Goal: Obtain resource: Download file/media

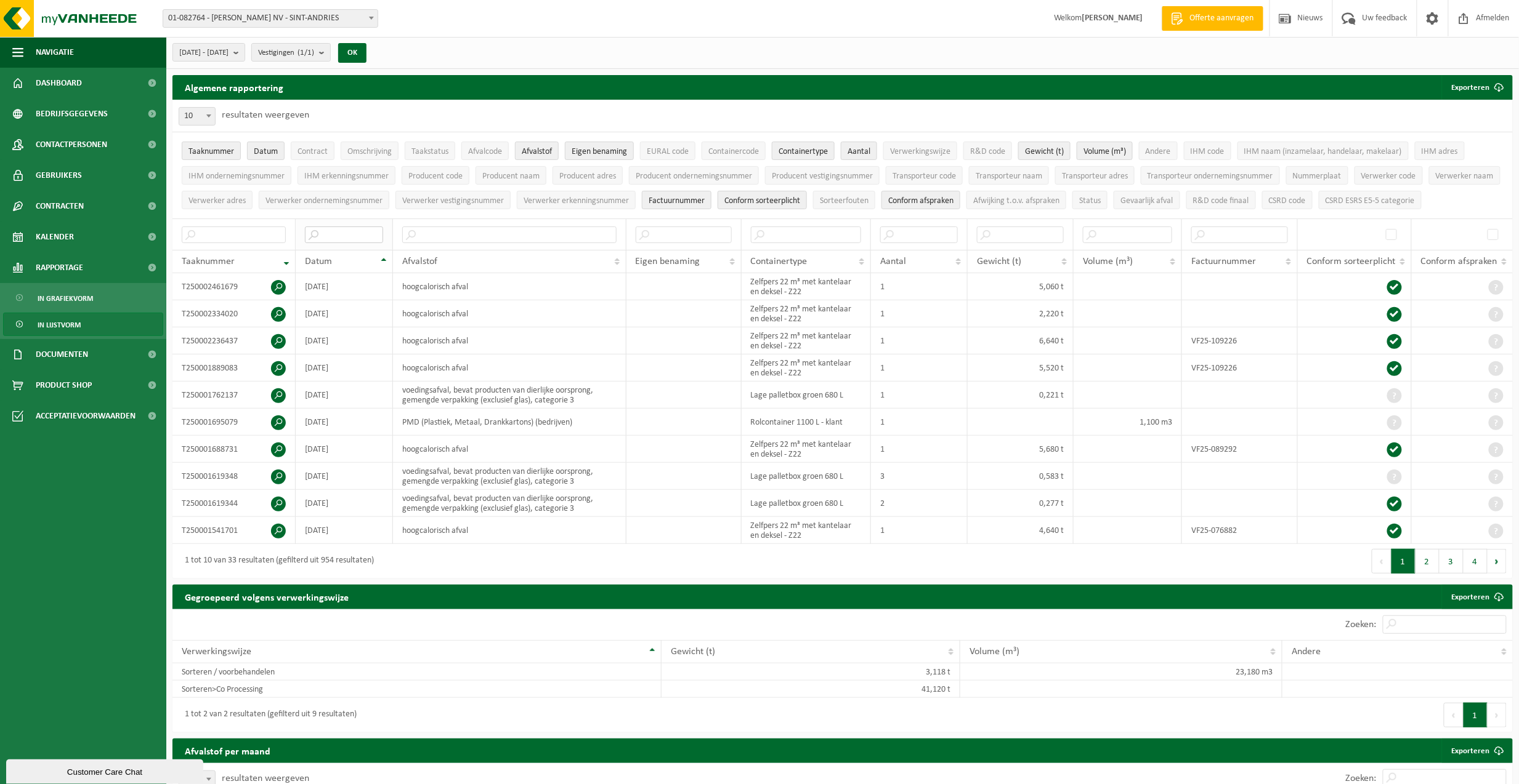
click at [339, 243] on input "text" at bounding box center [343, 235] width 78 height 16
click at [245, 53] on b "submit" at bounding box center [239, 52] width 11 height 17
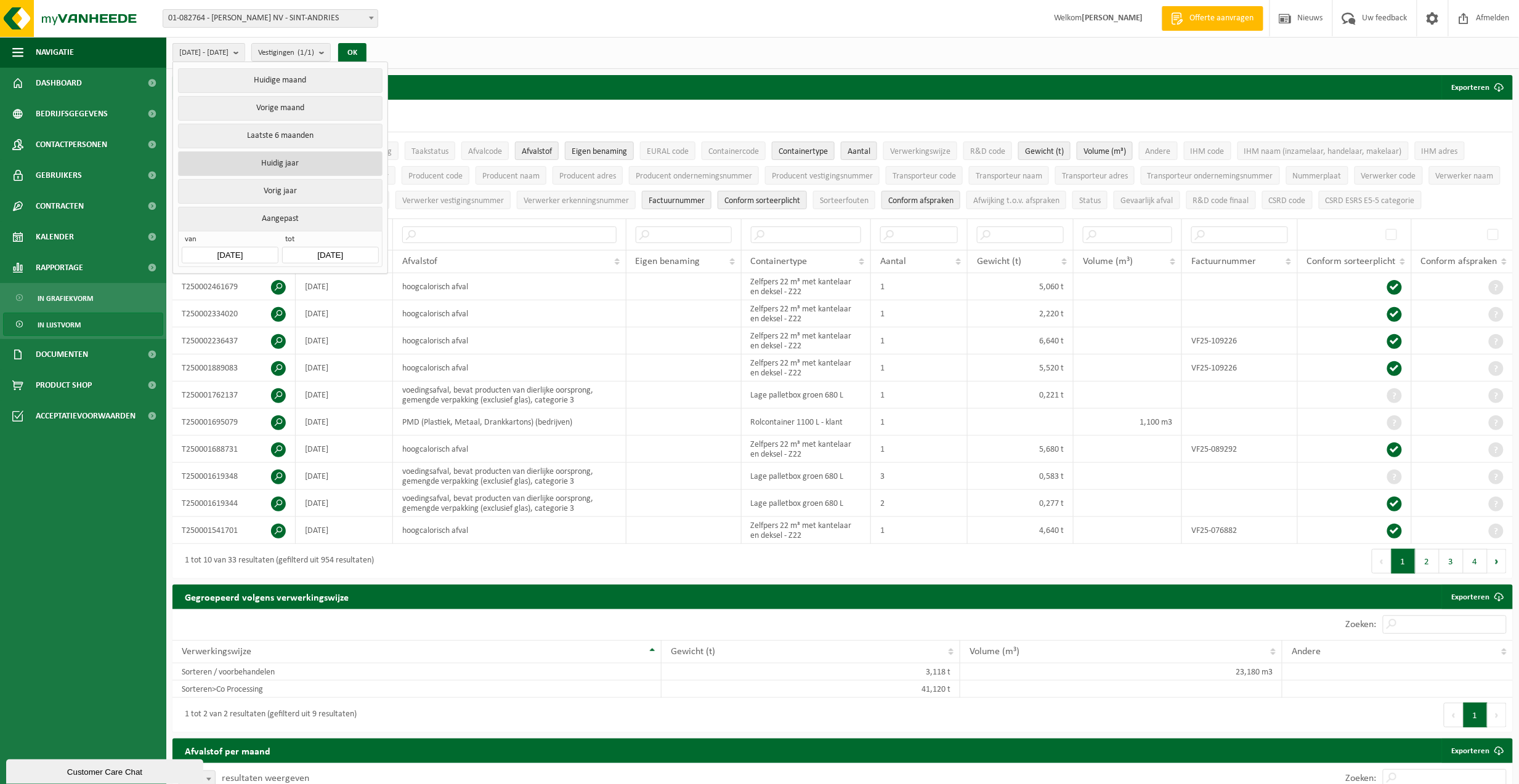
click at [257, 165] on button "Huidig jaar" at bounding box center [280, 163] width 204 height 25
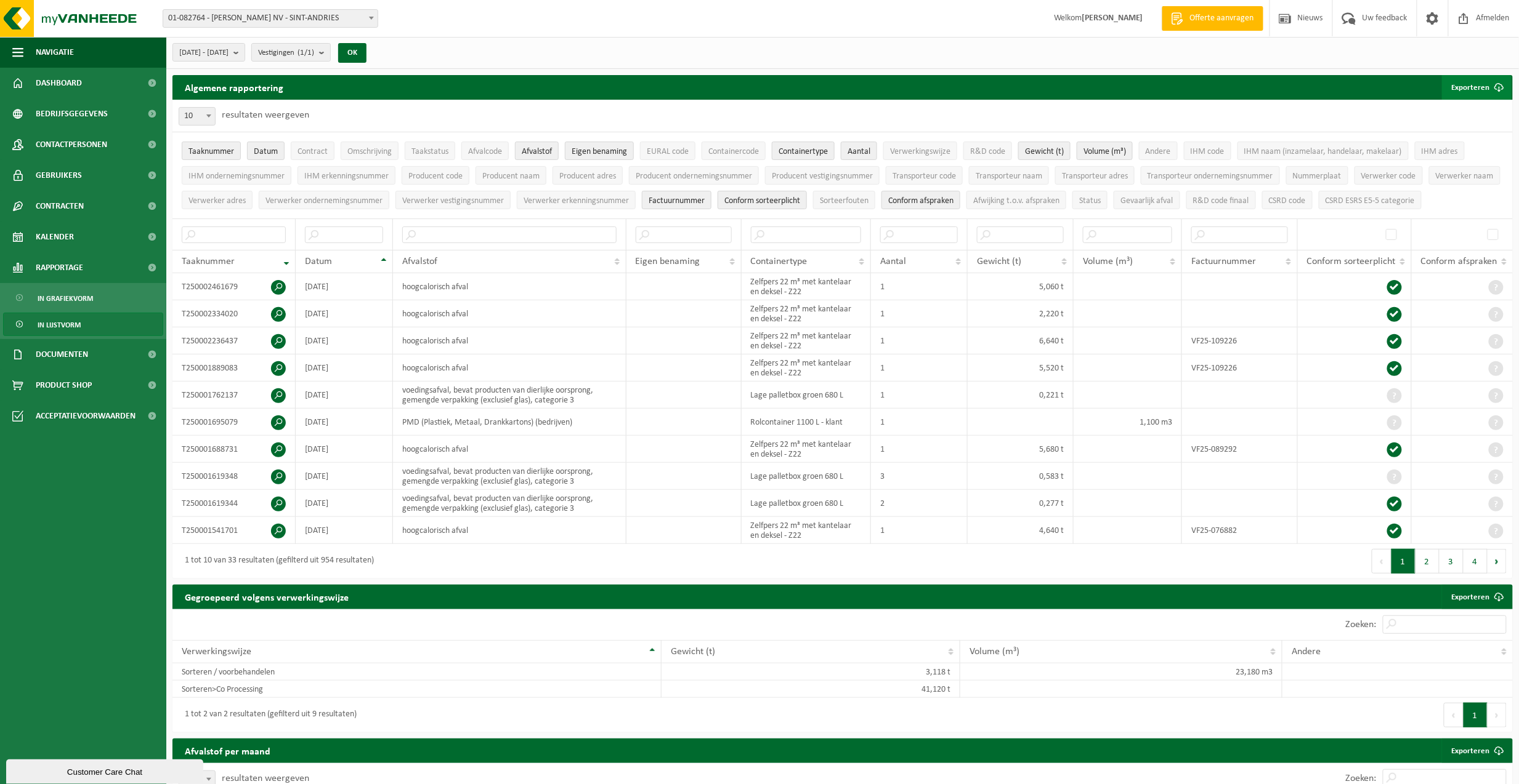
click at [1204, 87] on button "Exporteren" at bounding box center [1476, 87] width 69 height 25
click at [1204, 111] on link "Enkel mijn selectie" at bounding box center [1455, 112] width 111 height 25
click at [1204, 573] on button "2" at bounding box center [1427, 561] width 24 height 25
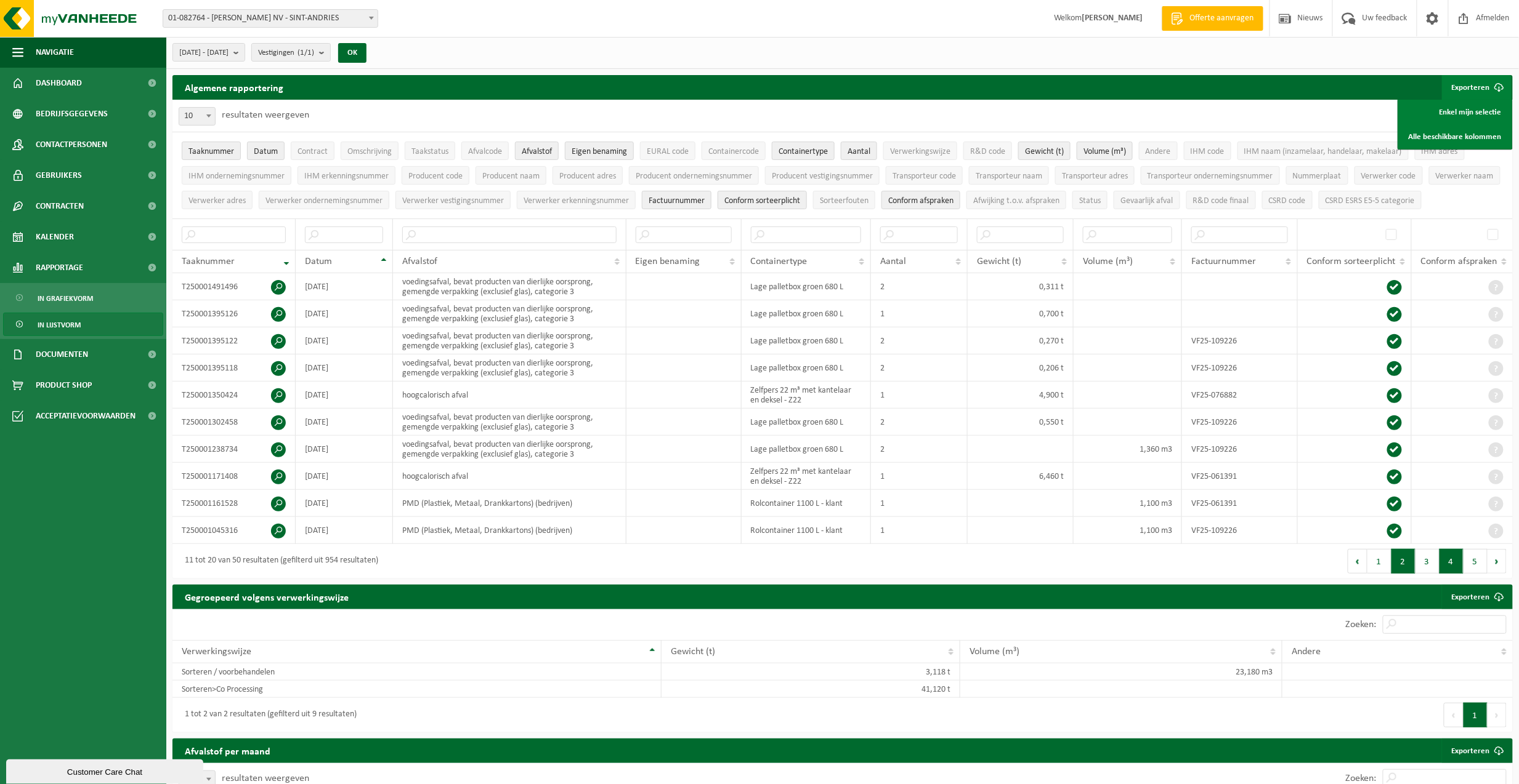
click at [1204, 573] on button "4" at bounding box center [1451, 561] width 24 height 25
click at [1204, 573] on button "5" at bounding box center [1475, 561] width 24 height 25
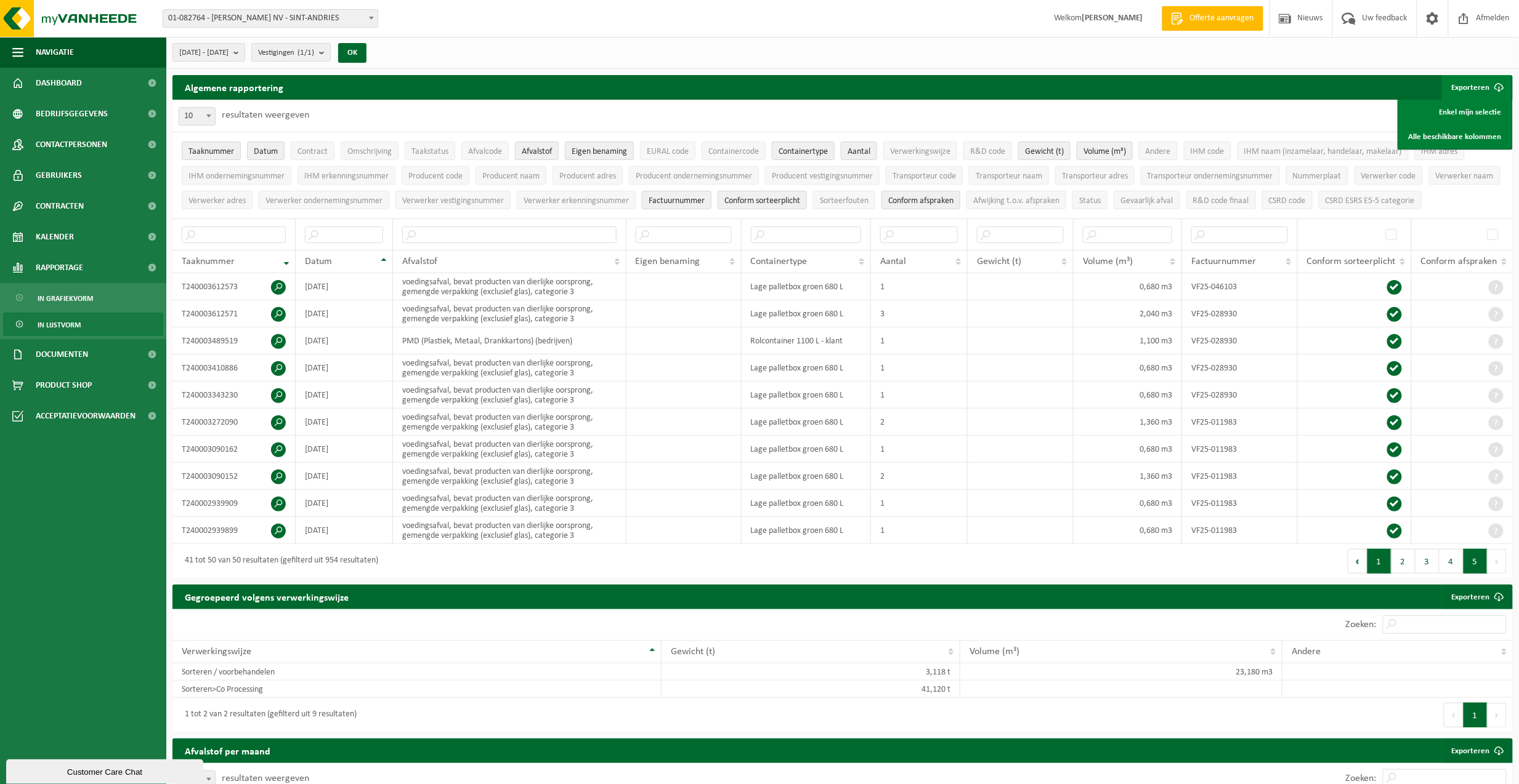
click at [1204, 573] on button "1" at bounding box center [1379, 561] width 24 height 25
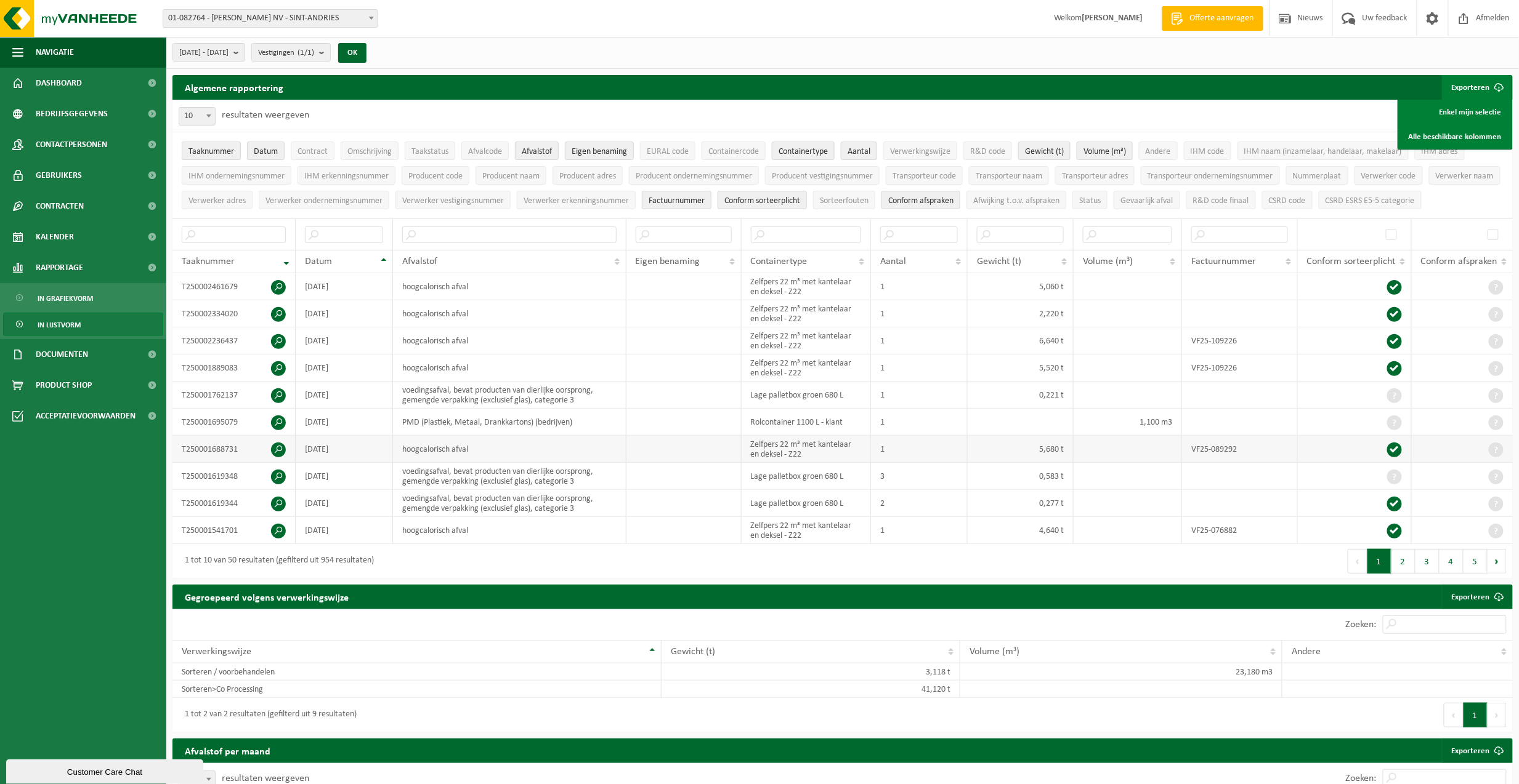
click at [978, 463] on td "5,680 t" at bounding box center [1021, 449] width 106 height 27
click at [1204, 110] on link "Enkel mijn selectie" at bounding box center [1455, 112] width 111 height 25
click at [370, 18] on b at bounding box center [372, 18] width 5 height 3
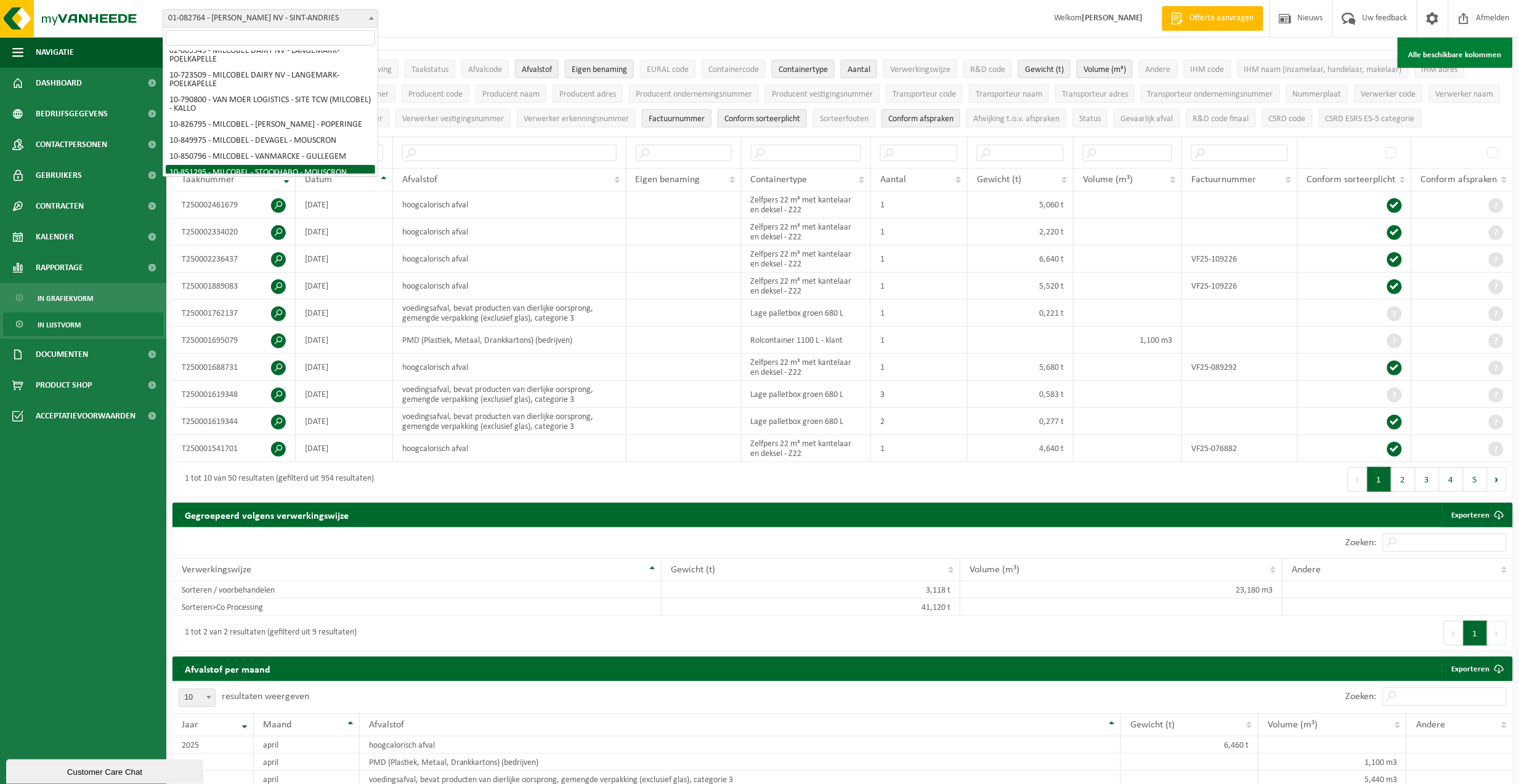
scroll to position [151, 0]
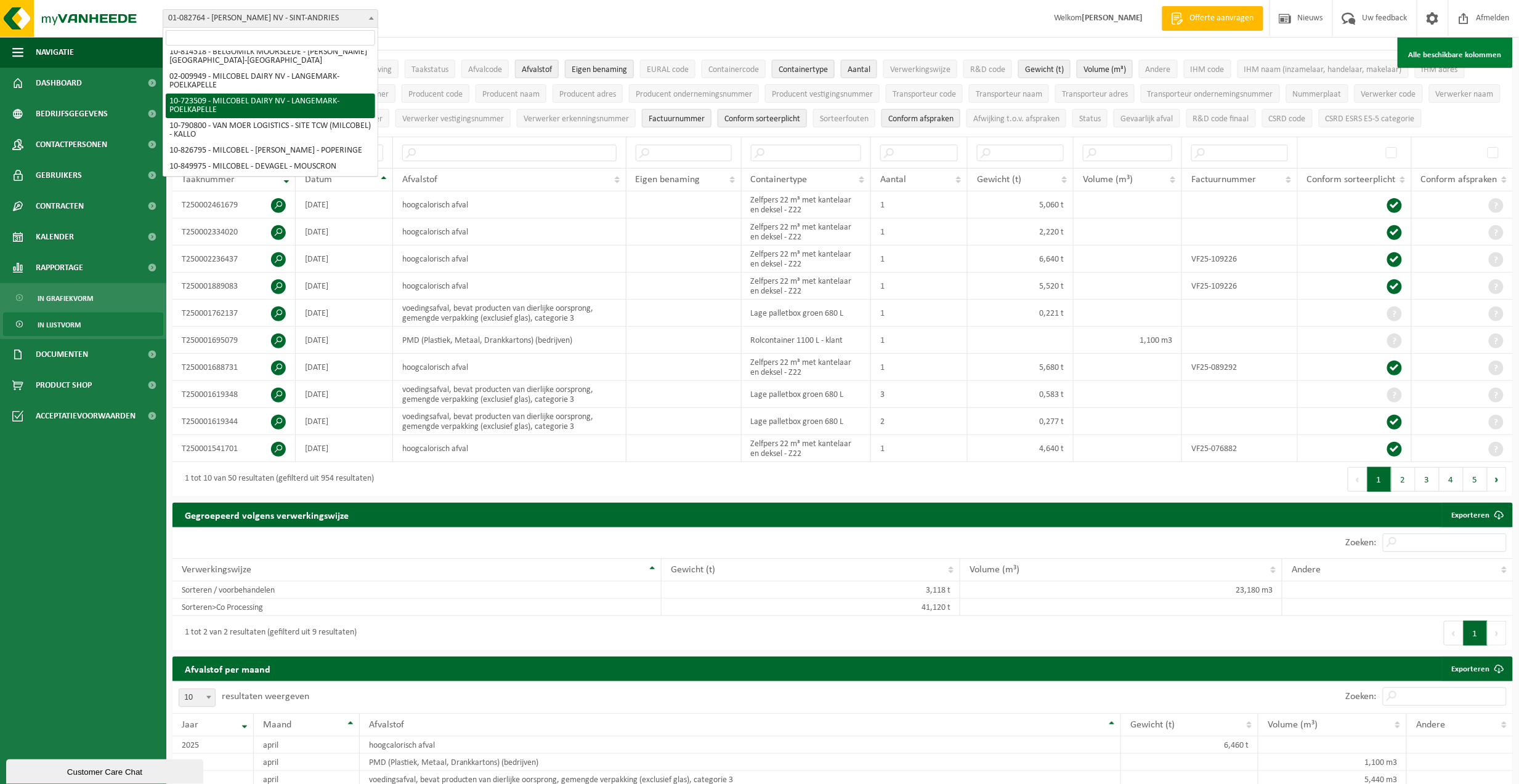
select select "3285"
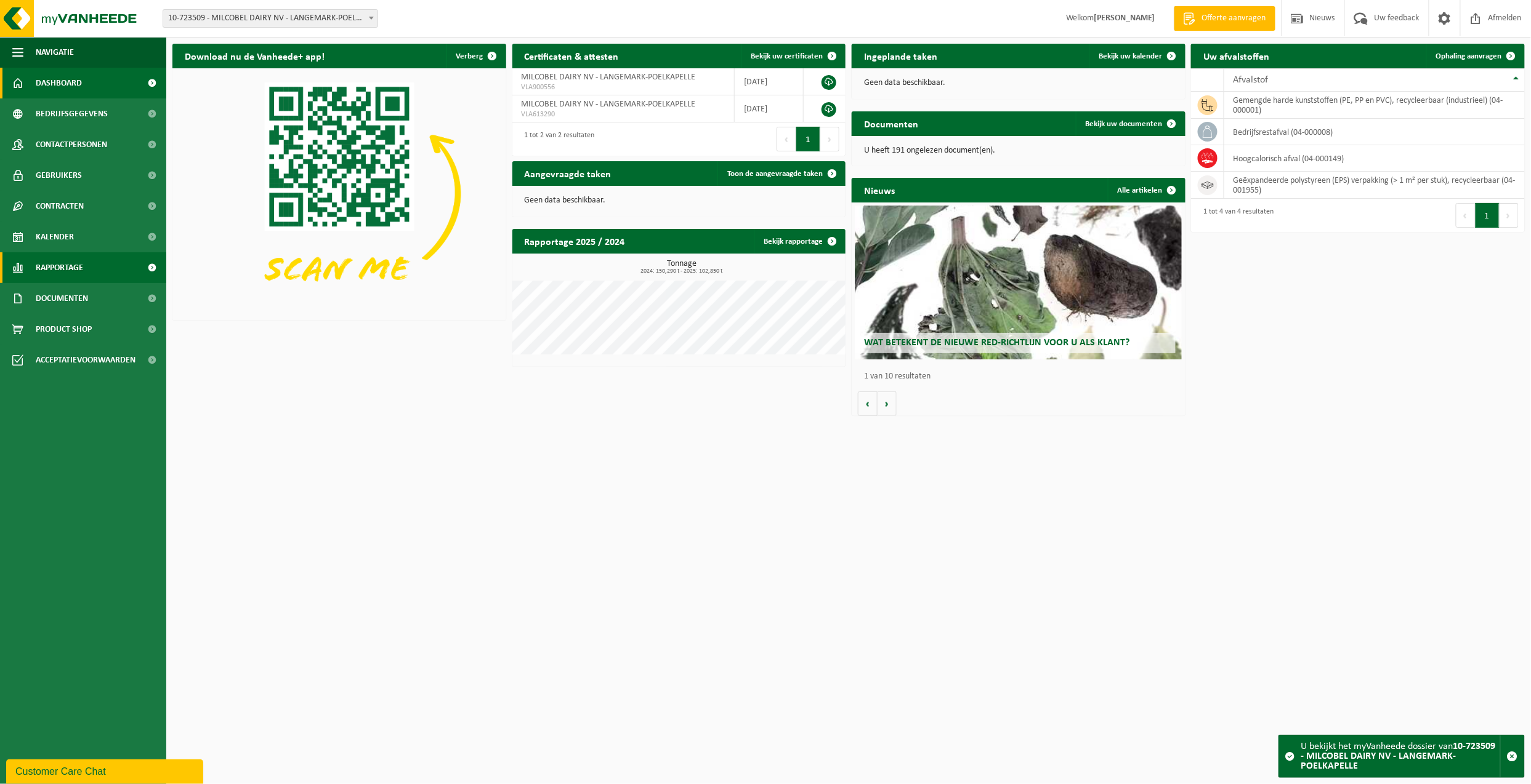
click at [67, 264] on span "Rapportage" at bounding box center [59, 268] width 47 height 31
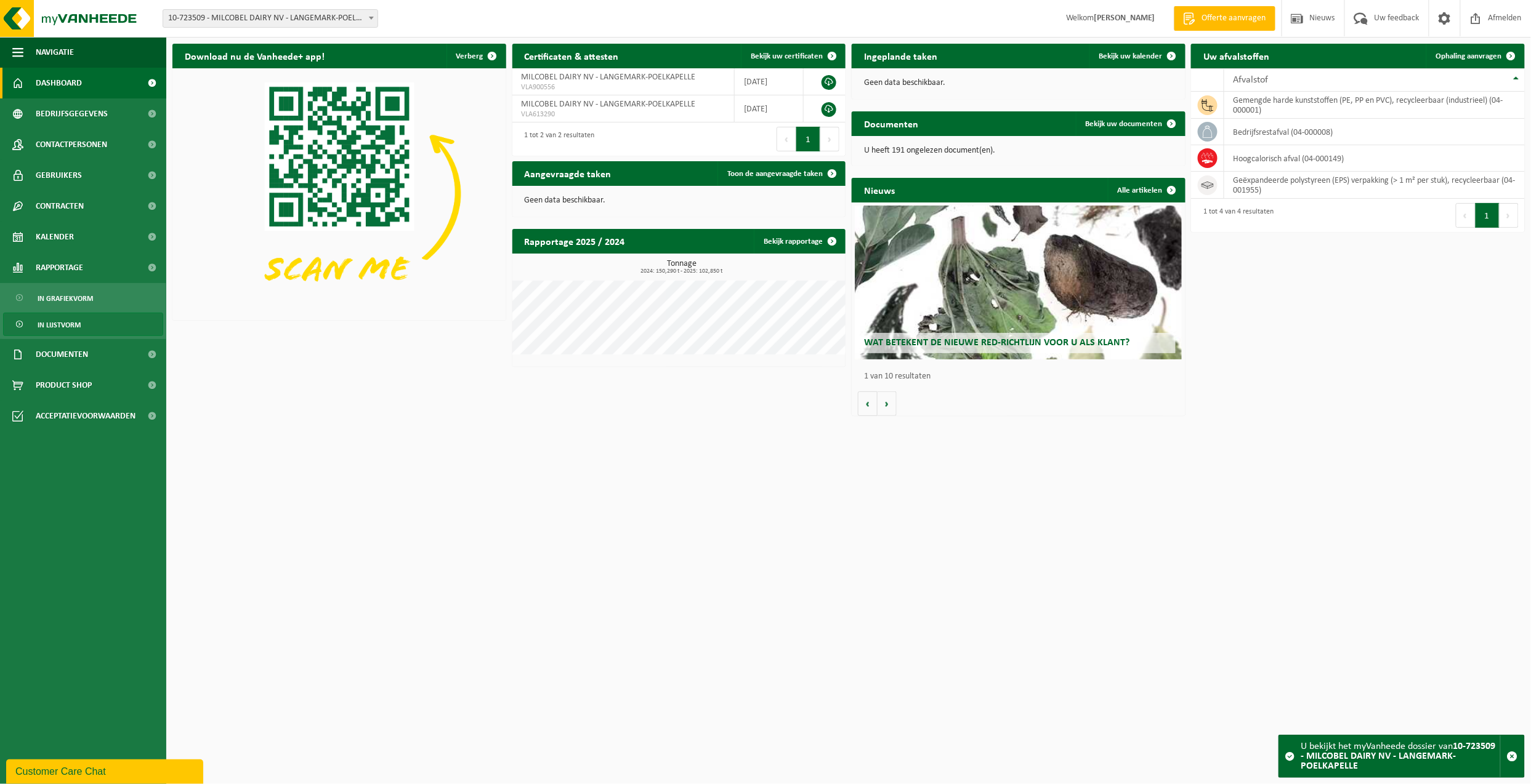
click at [67, 326] on span "In lijstvorm" at bounding box center [59, 324] width 43 height 23
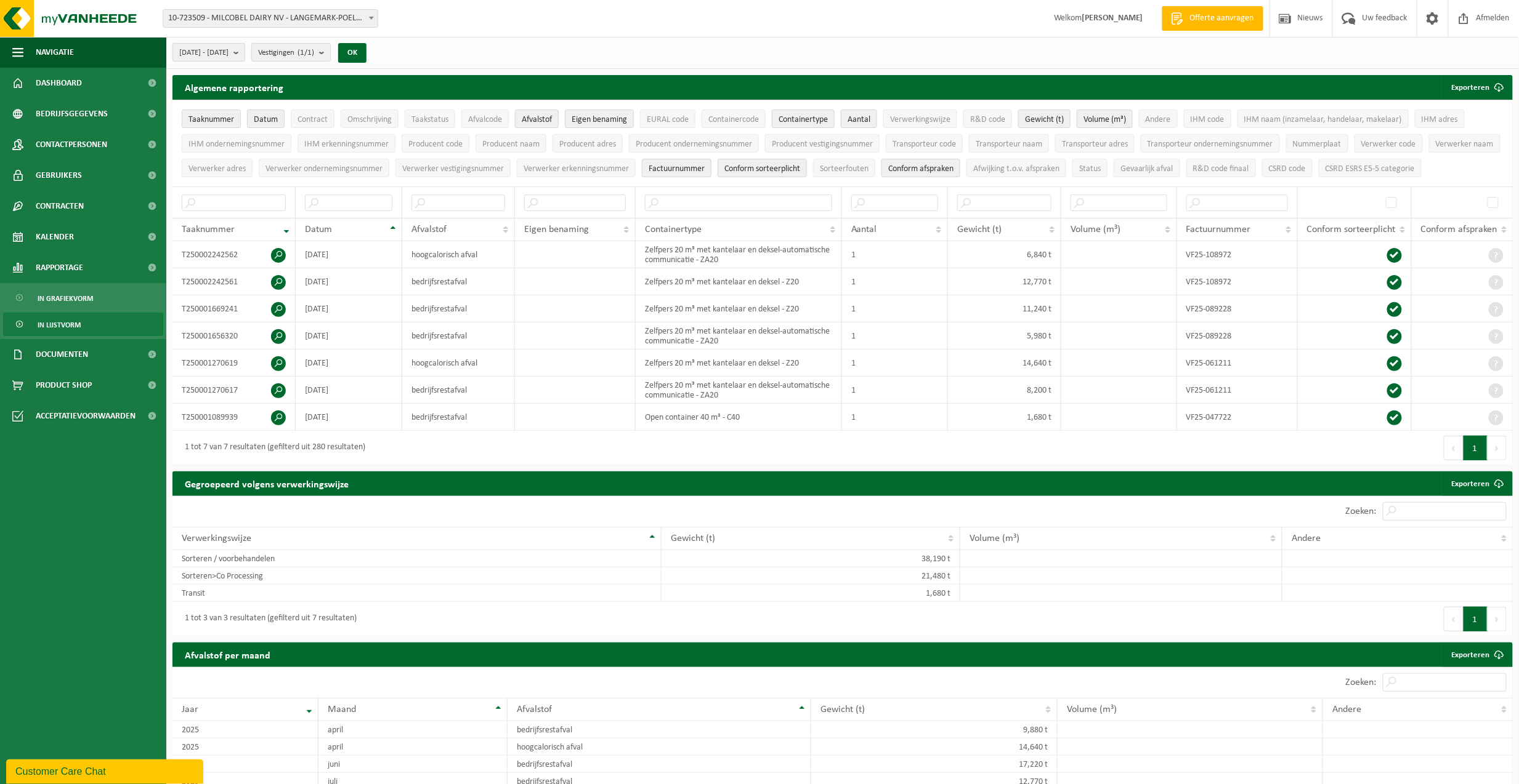
click at [245, 51] on b "submit" at bounding box center [239, 52] width 11 height 17
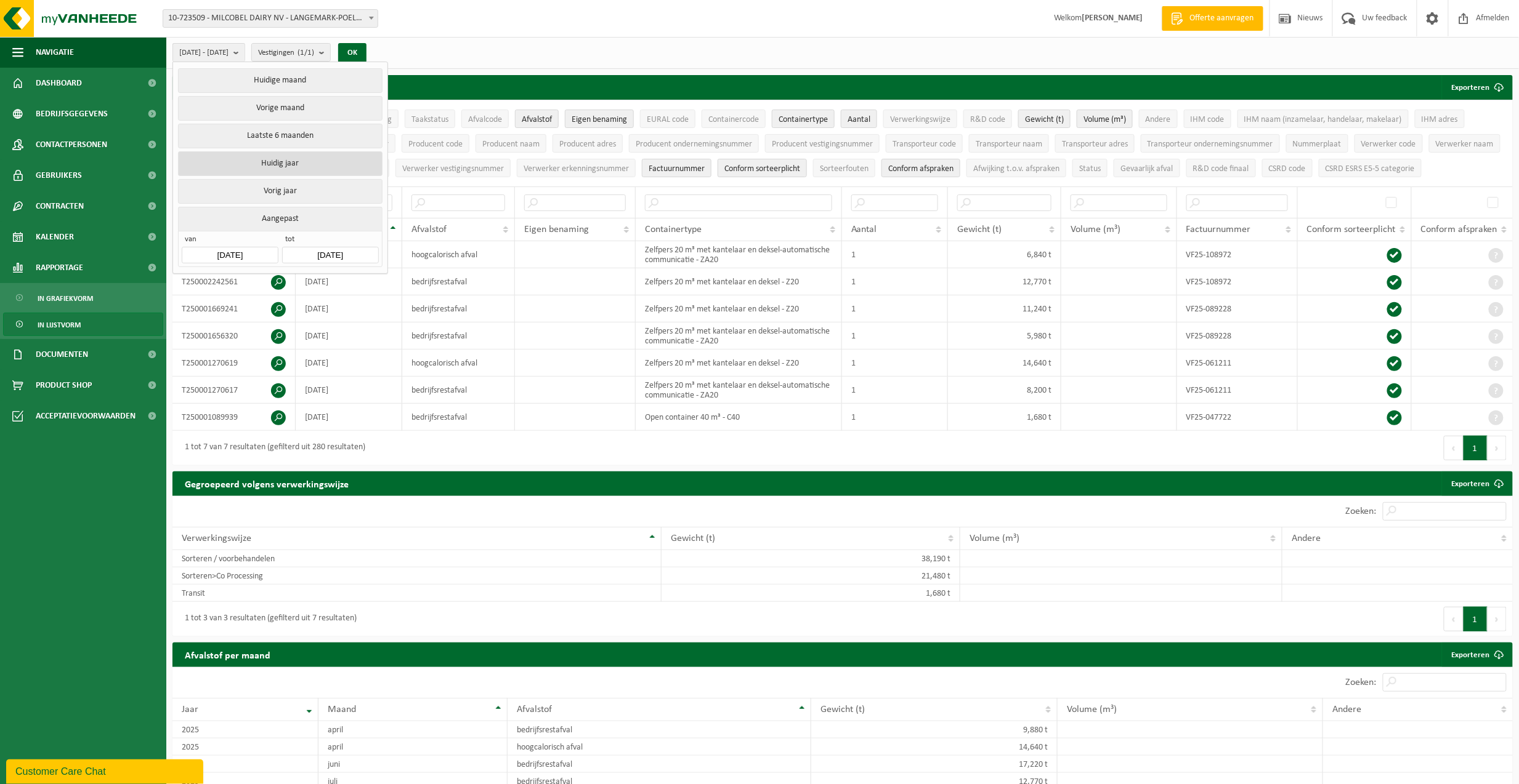
click at [291, 160] on button "Huidig jaar" at bounding box center [280, 163] width 204 height 25
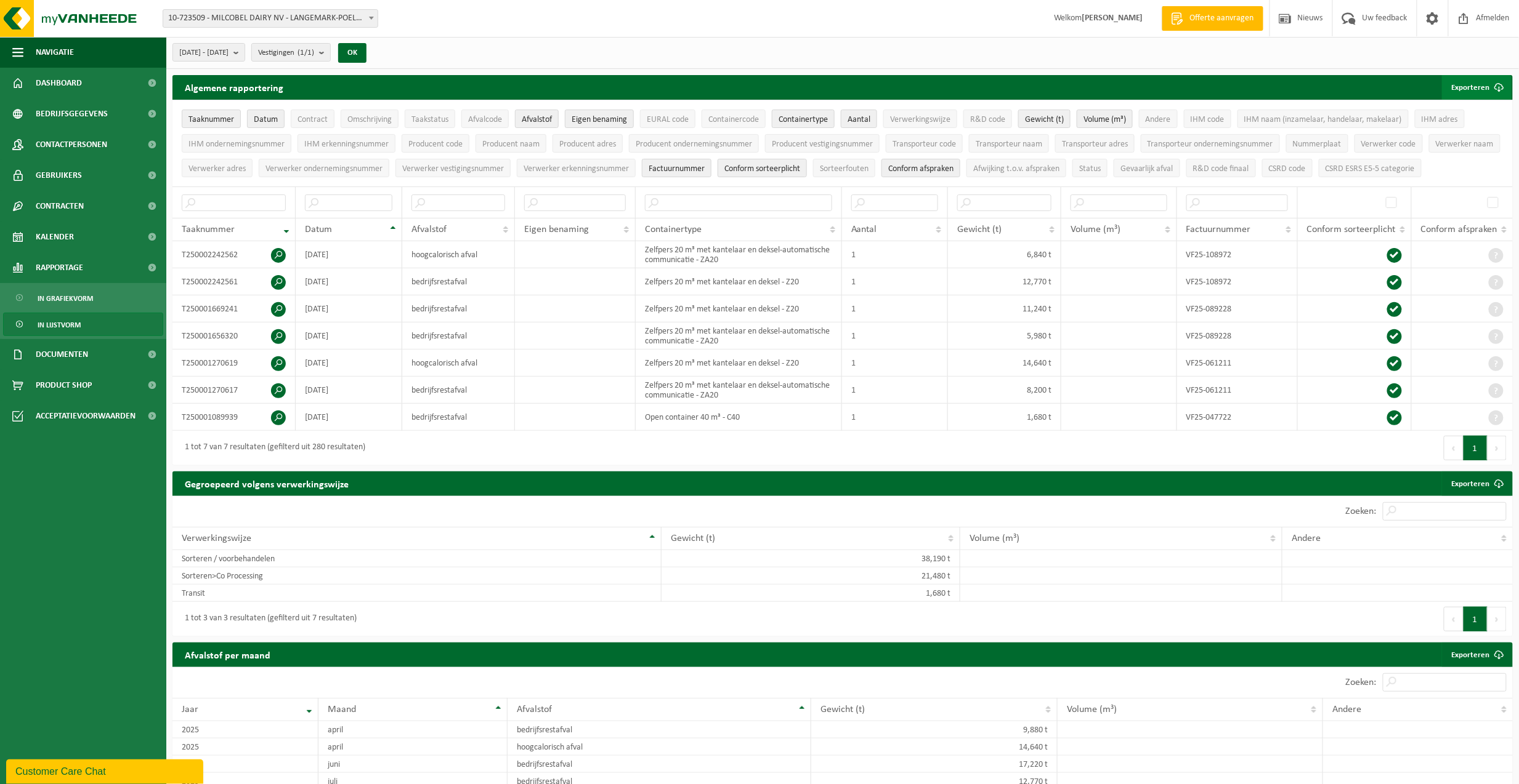
click at [1469, 86] on button "Exporteren" at bounding box center [1476, 87] width 69 height 25
click at [1466, 110] on link "Enkel mijn selectie" at bounding box center [1455, 112] width 111 height 25
click at [245, 50] on b "submit" at bounding box center [239, 52] width 11 height 17
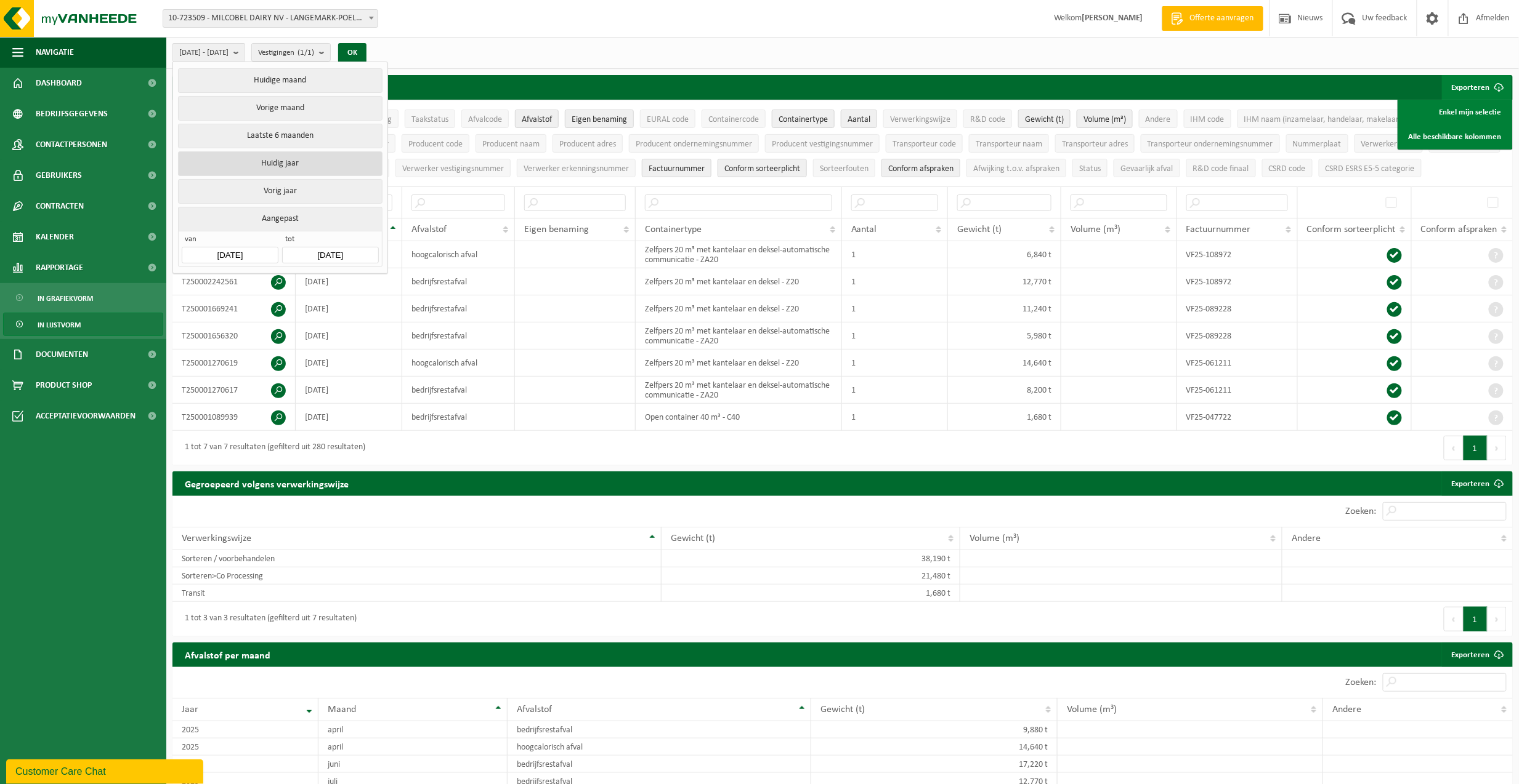
click at [289, 161] on button "Huidig jaar" at bounding box center [280, 163] width 204 height 25
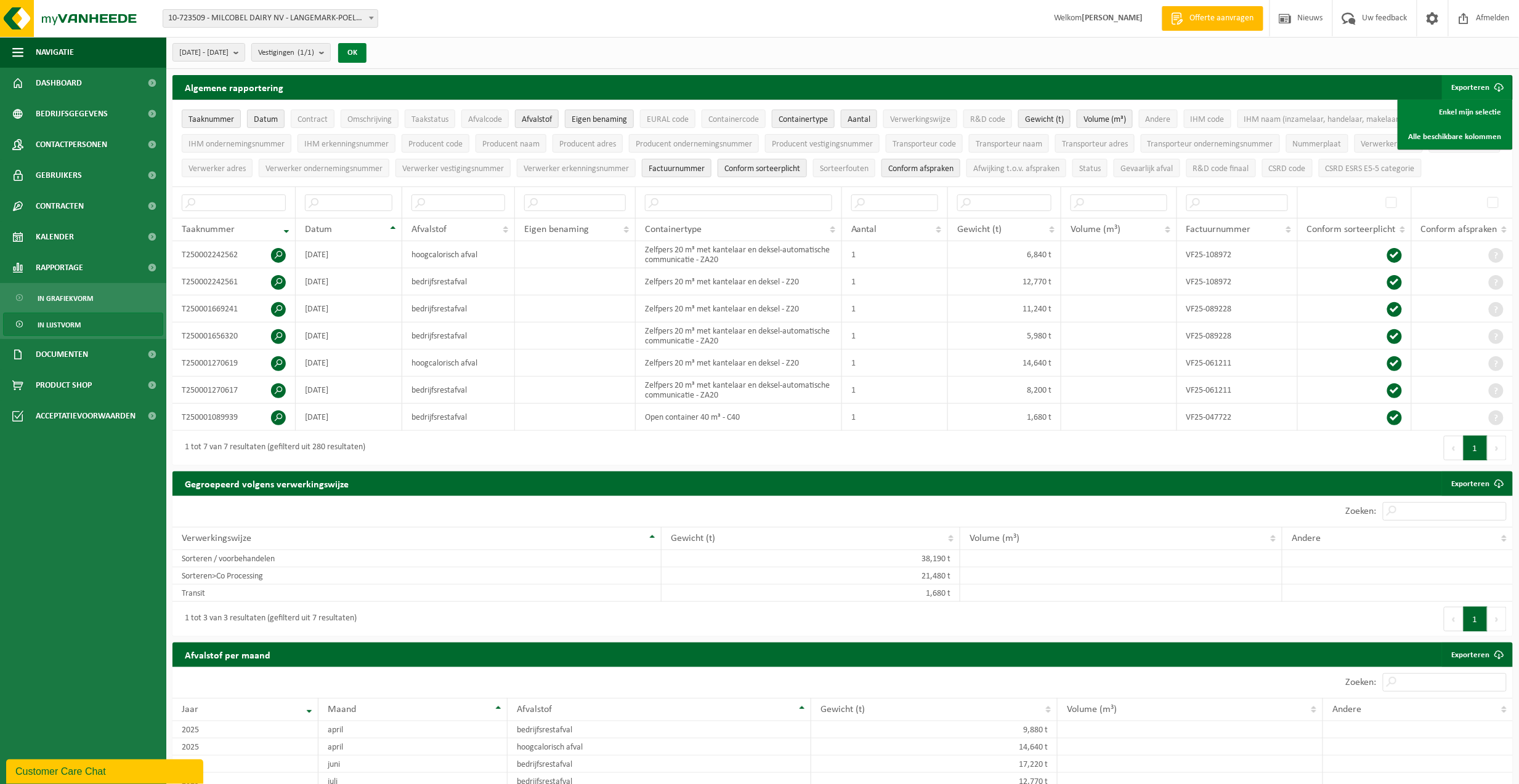
click at [366, 47] on button "OK" at bounding box center [352, 52] width 28 height 20
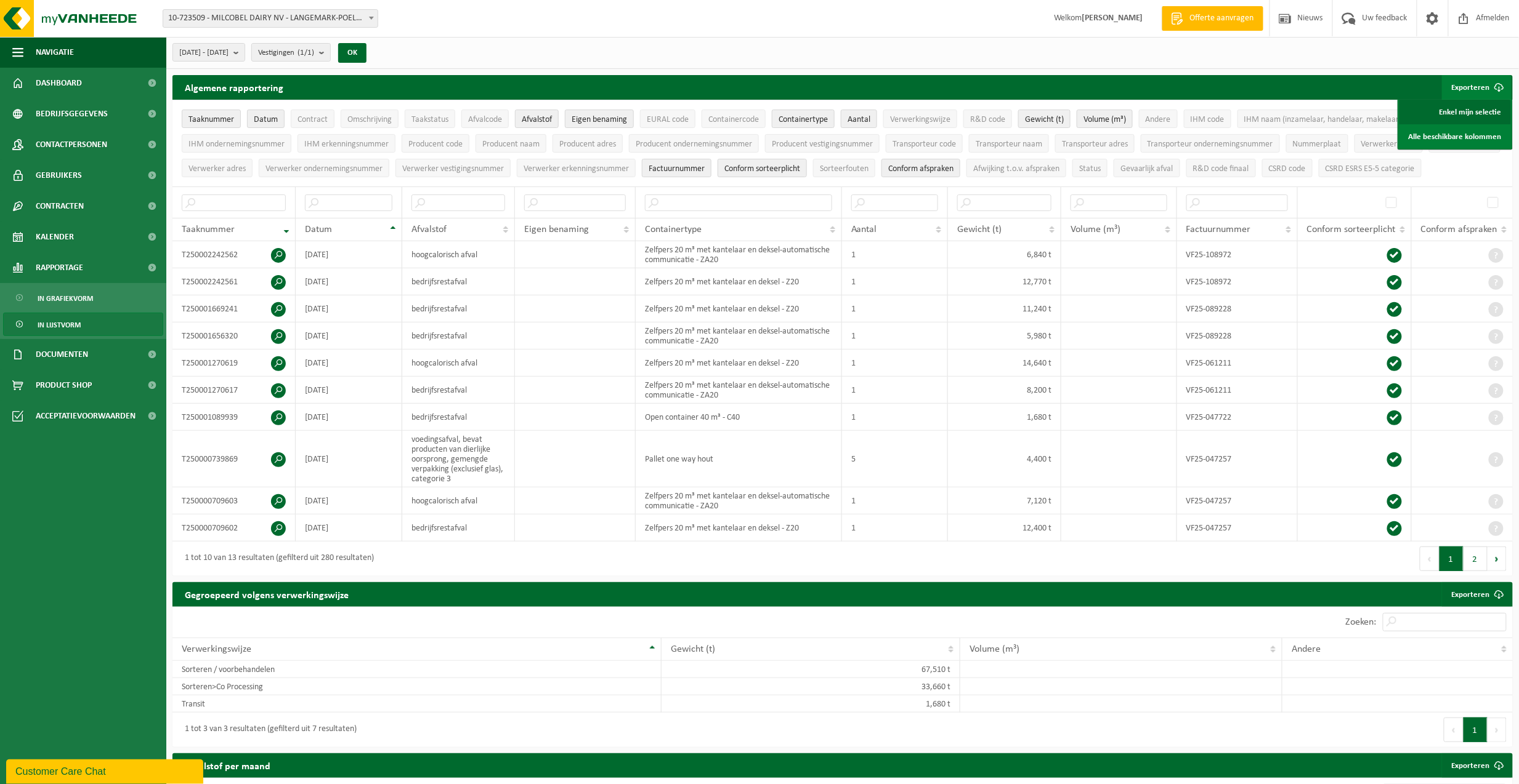
click at [1458, 109] on link "Enkel mijn selectie" at bounding box center [1455, 112] width 111 height 25
click at [574, 187] on ul "Taaknummer Datum Contract Omschrijving Taakstatus Afvalcode Afvalstof Eigen ben…" at bounding box center [842, 143] width 1340 height 86
click at [372, 18] on b at bounding box center [372, 18] width 5 height 3
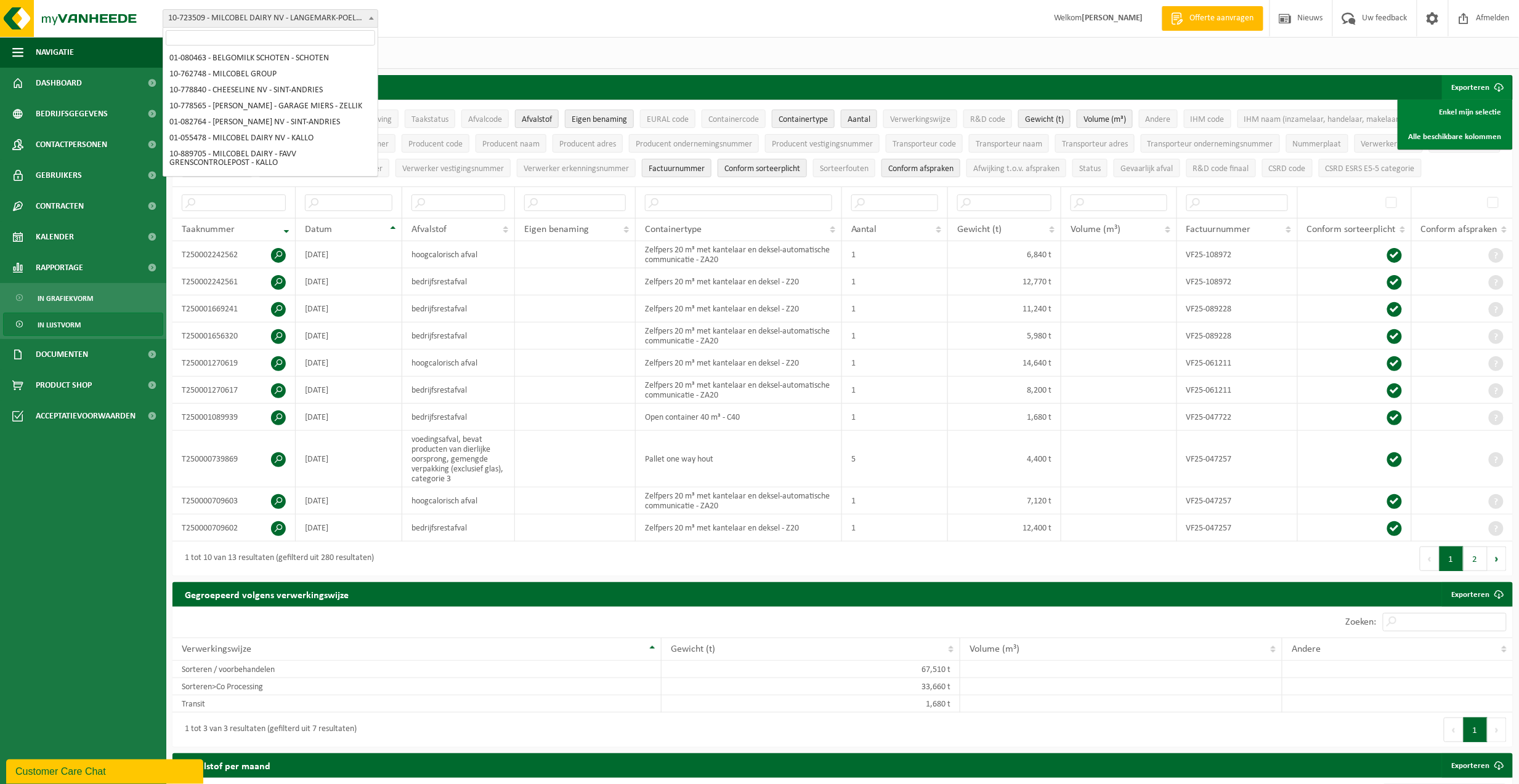
scroll to position [154, 0]
select select "1950"
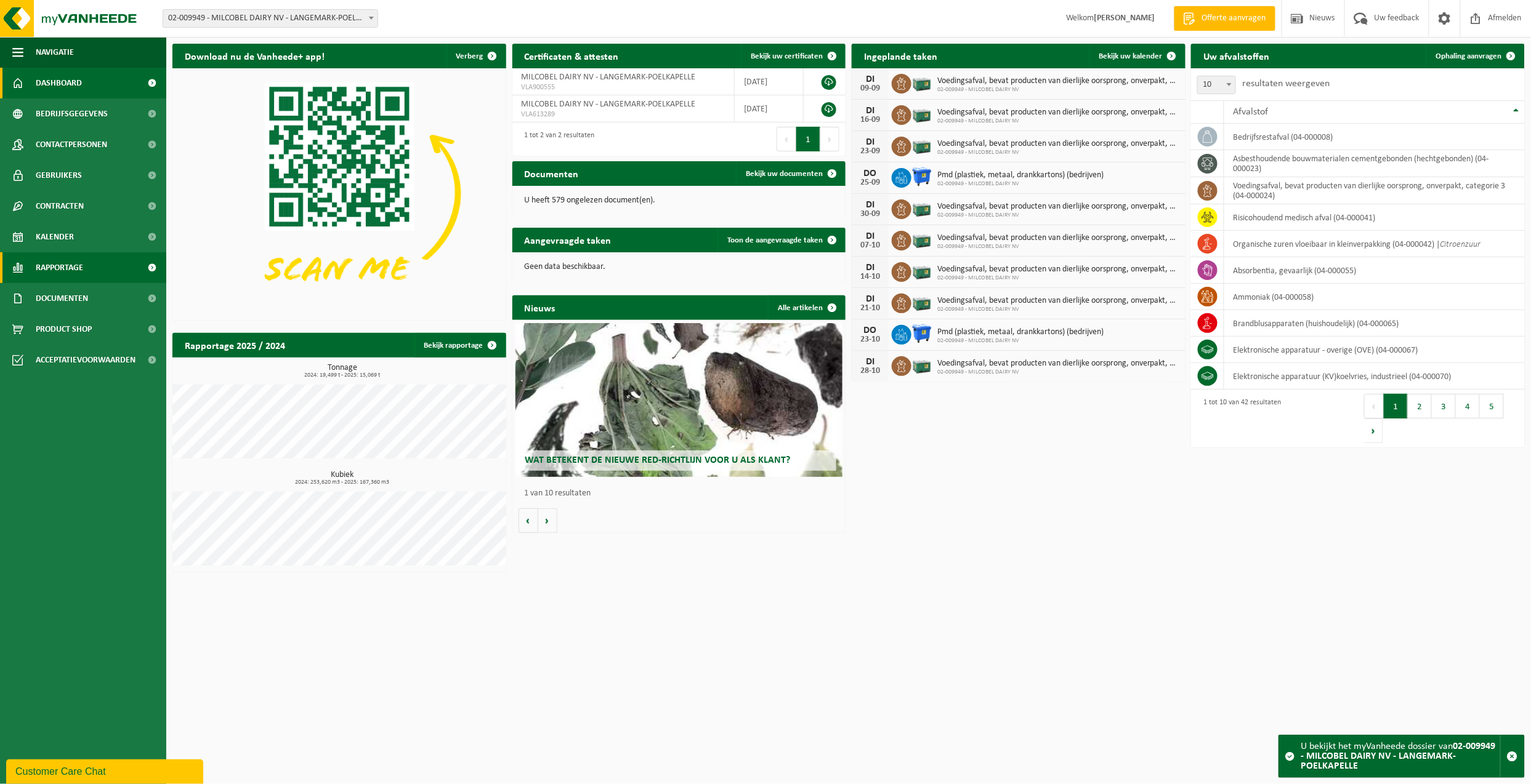
click at [58, 266] on span "Rapportage" at bounding box center [59, 268] width 47 height 31
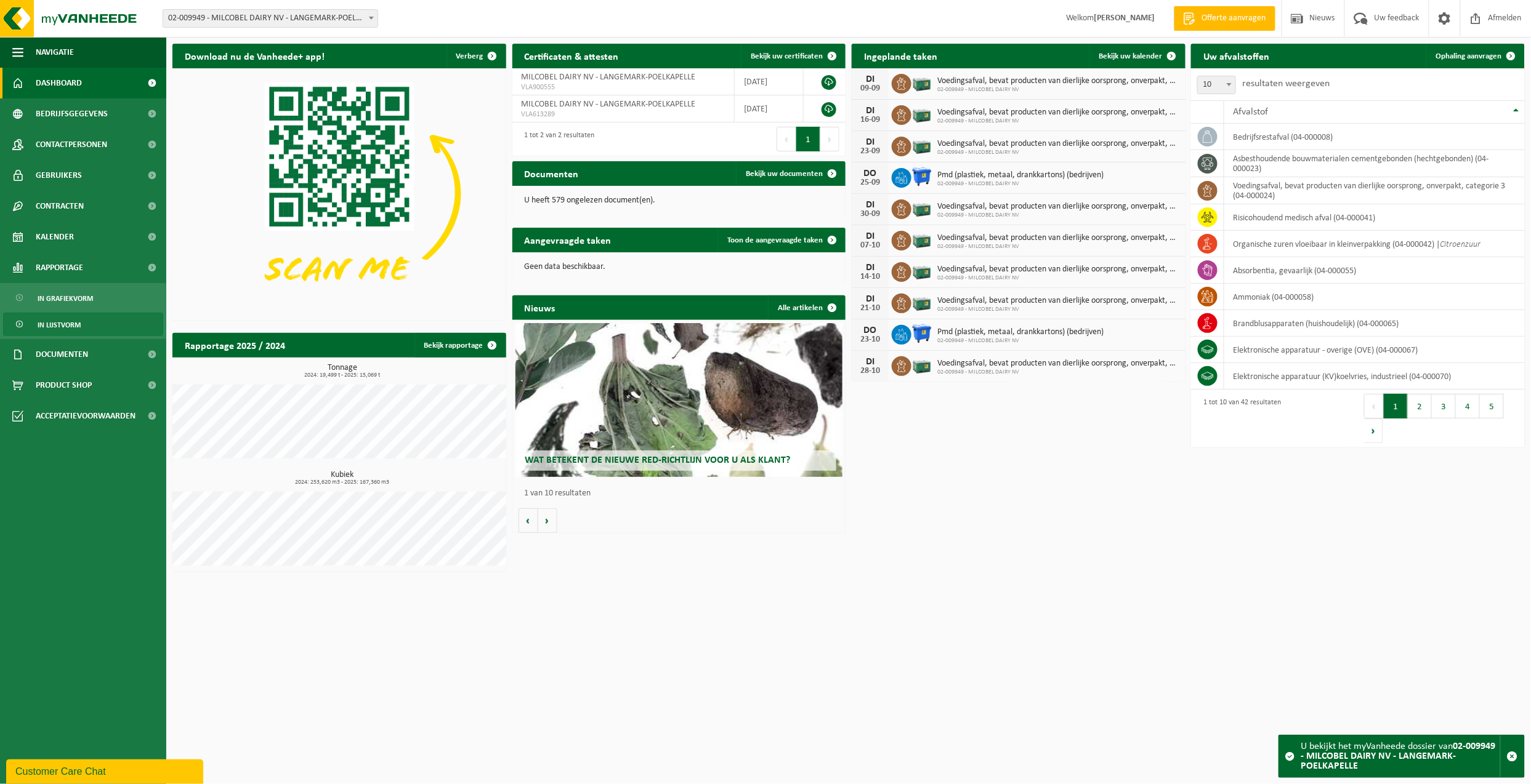
click at [63, 324] on span "In lijstvorm" at bounding box center [59, 324] width 43 height 23
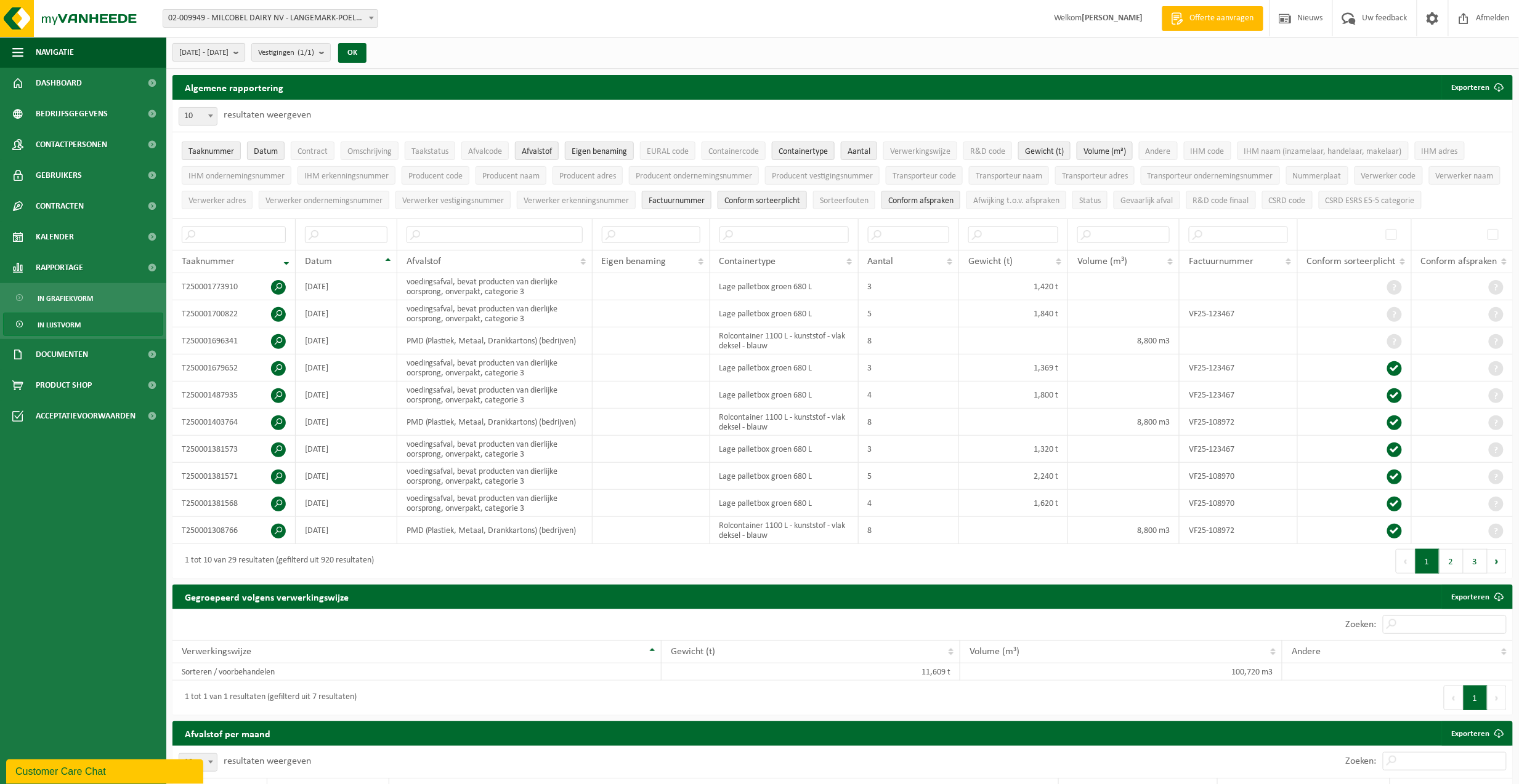
click at [245, 52] on b "submit" at bounding box center [239, 52] width 11 height 17
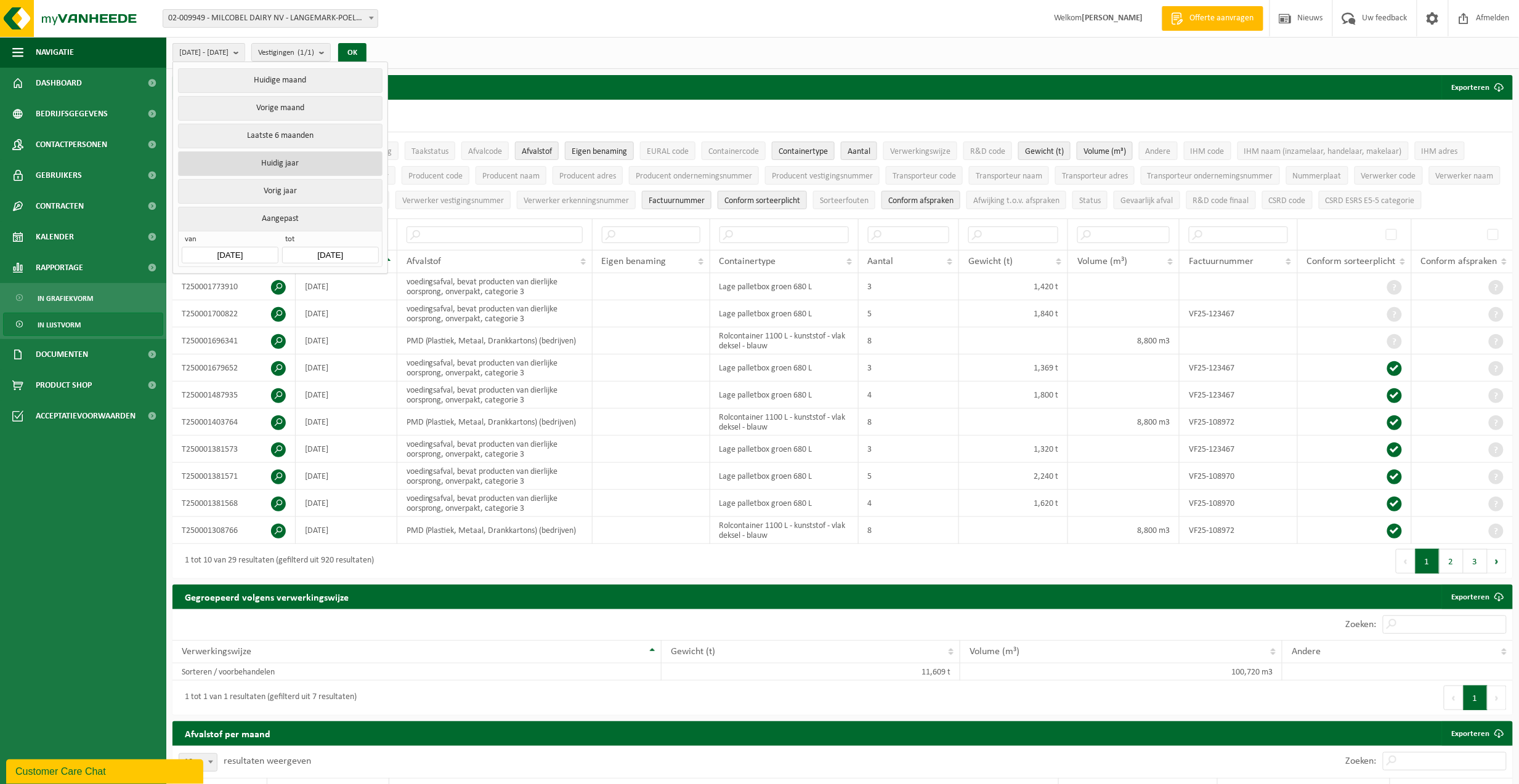
click at [277, 163] on button "Huidig jaar" at bounding box center [280, 163] width 204 height 25
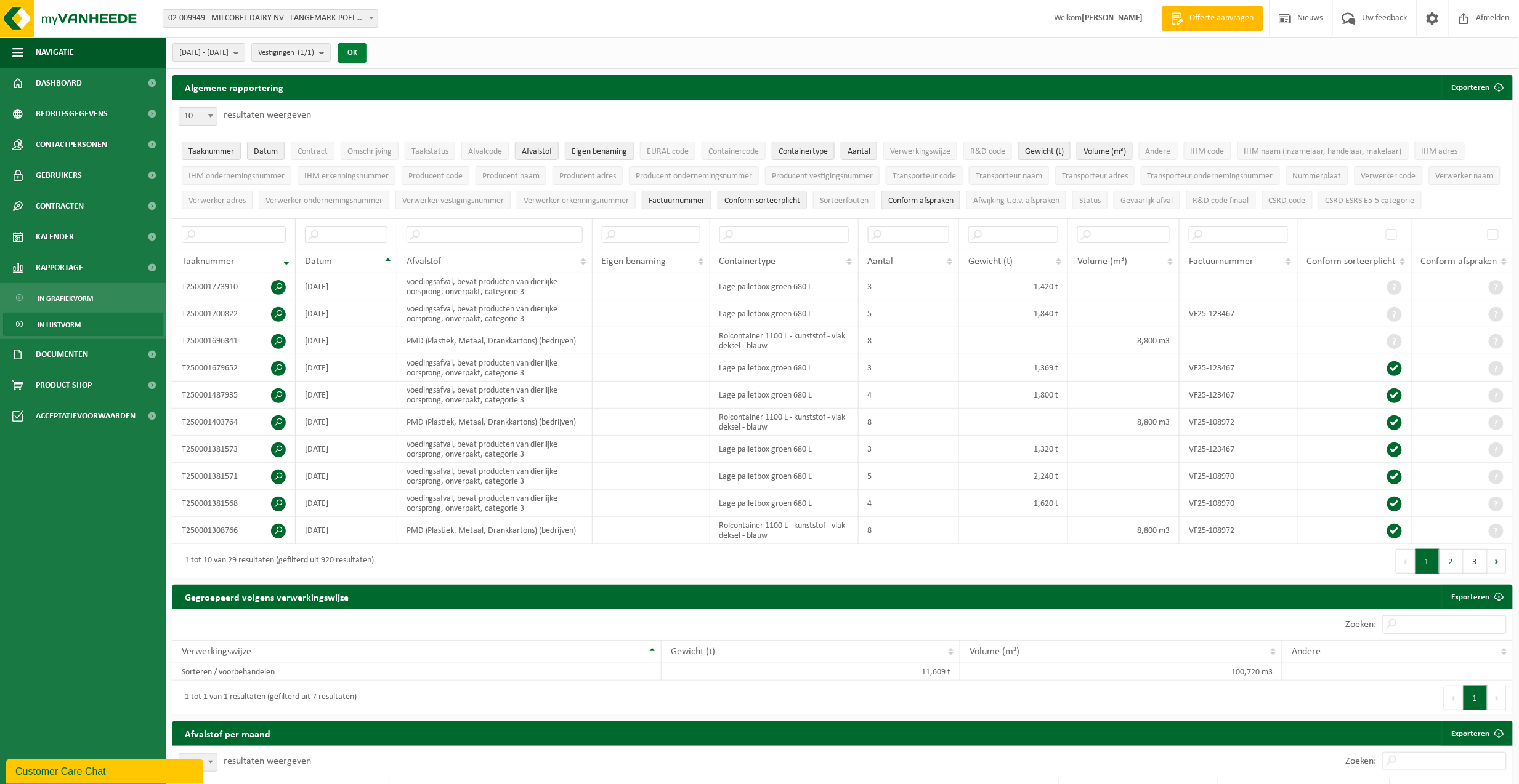
click at [366, 52] on button "OK" at bounding box center [352, 52] width 28 height 20
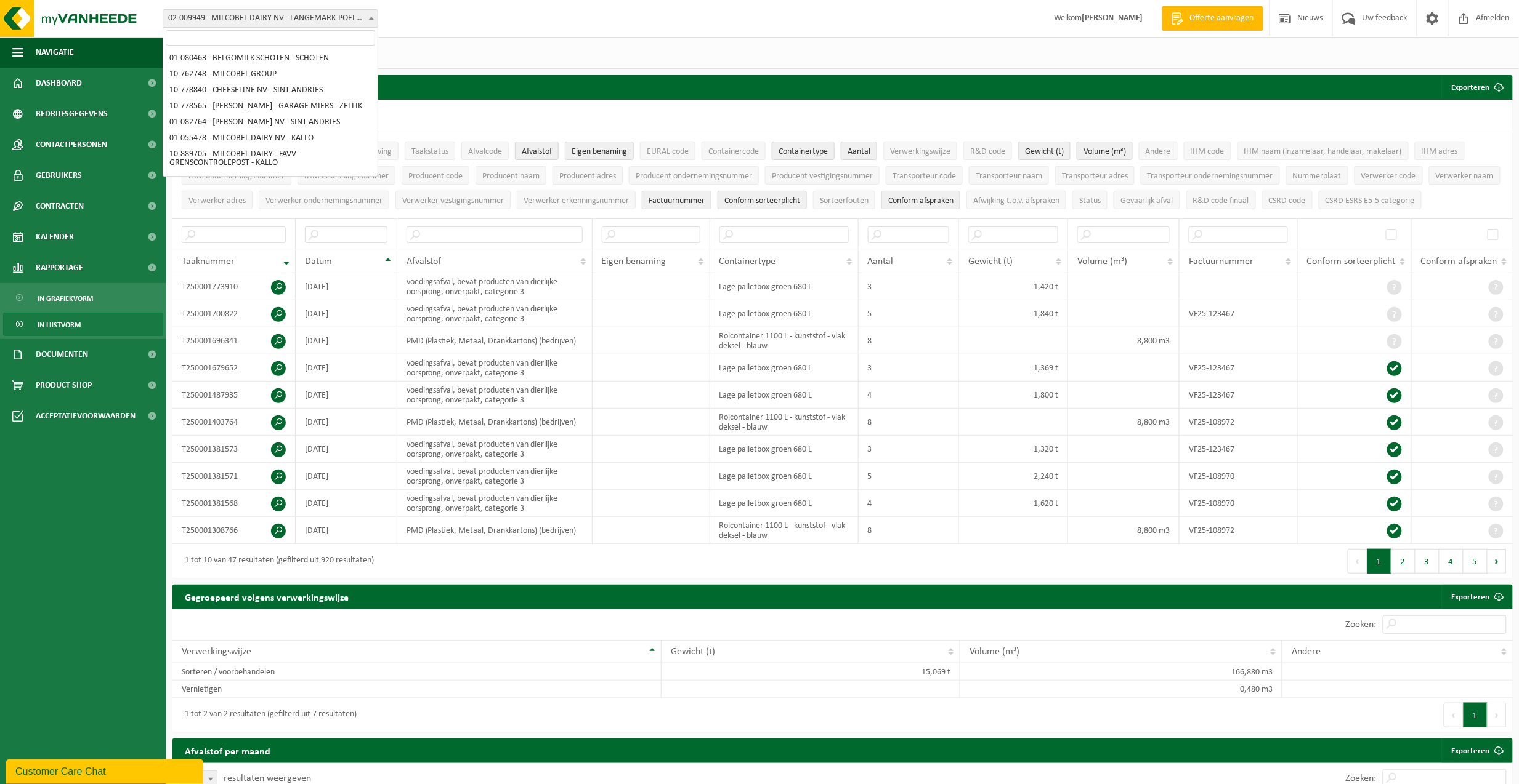
click at [370, 17] on b at bounding box center [372, 18] width 5 height 3
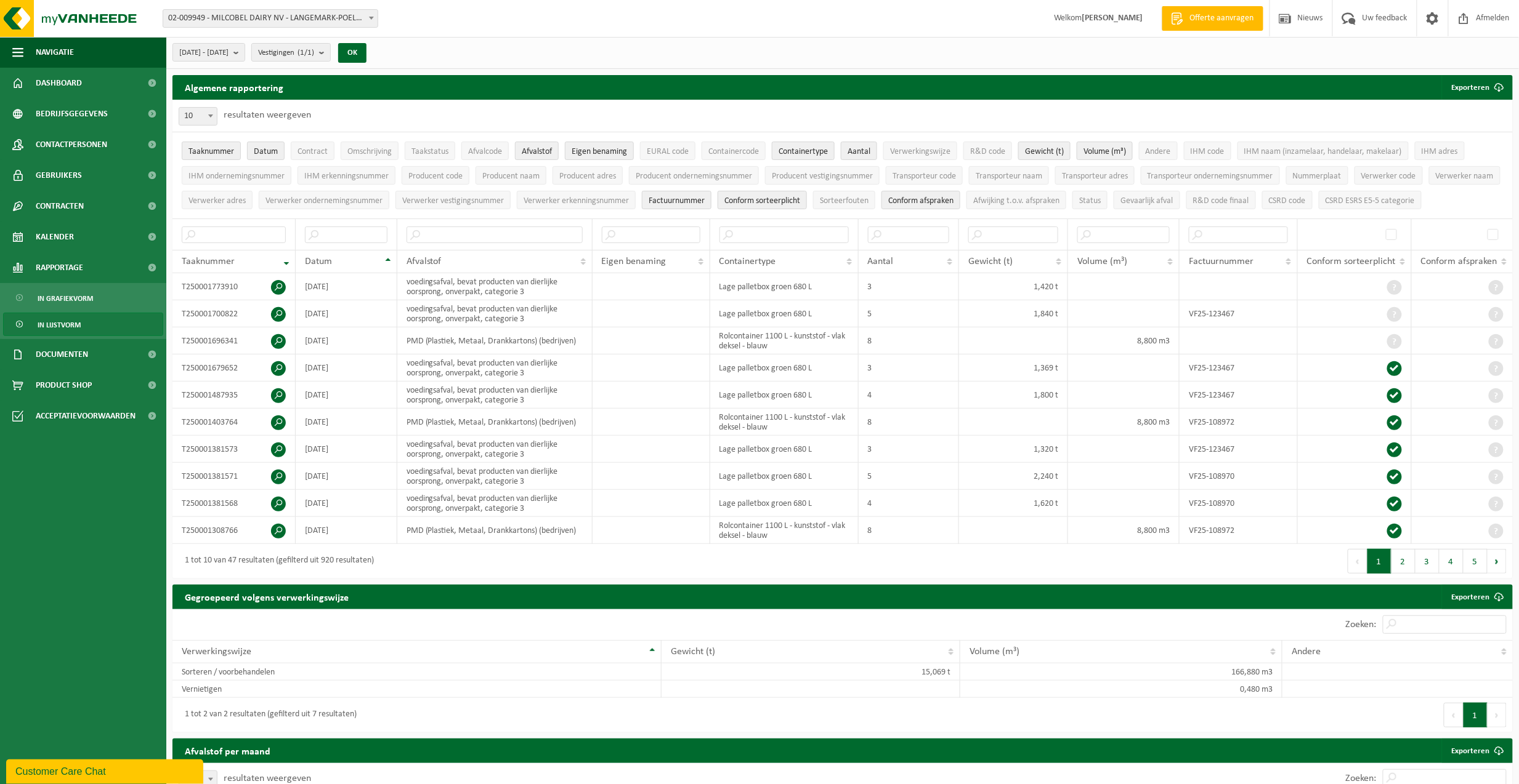
click at [480, 47] on div "2025-01-01 - 2025-09-09 Huidige maand Vorige maand Laatste 6 maanden Huidig jaa…" at bounding box center [843, 52] width 1353 height 32
click at [370, 15] on span at bounding box center [372, 18] width 12 height 16
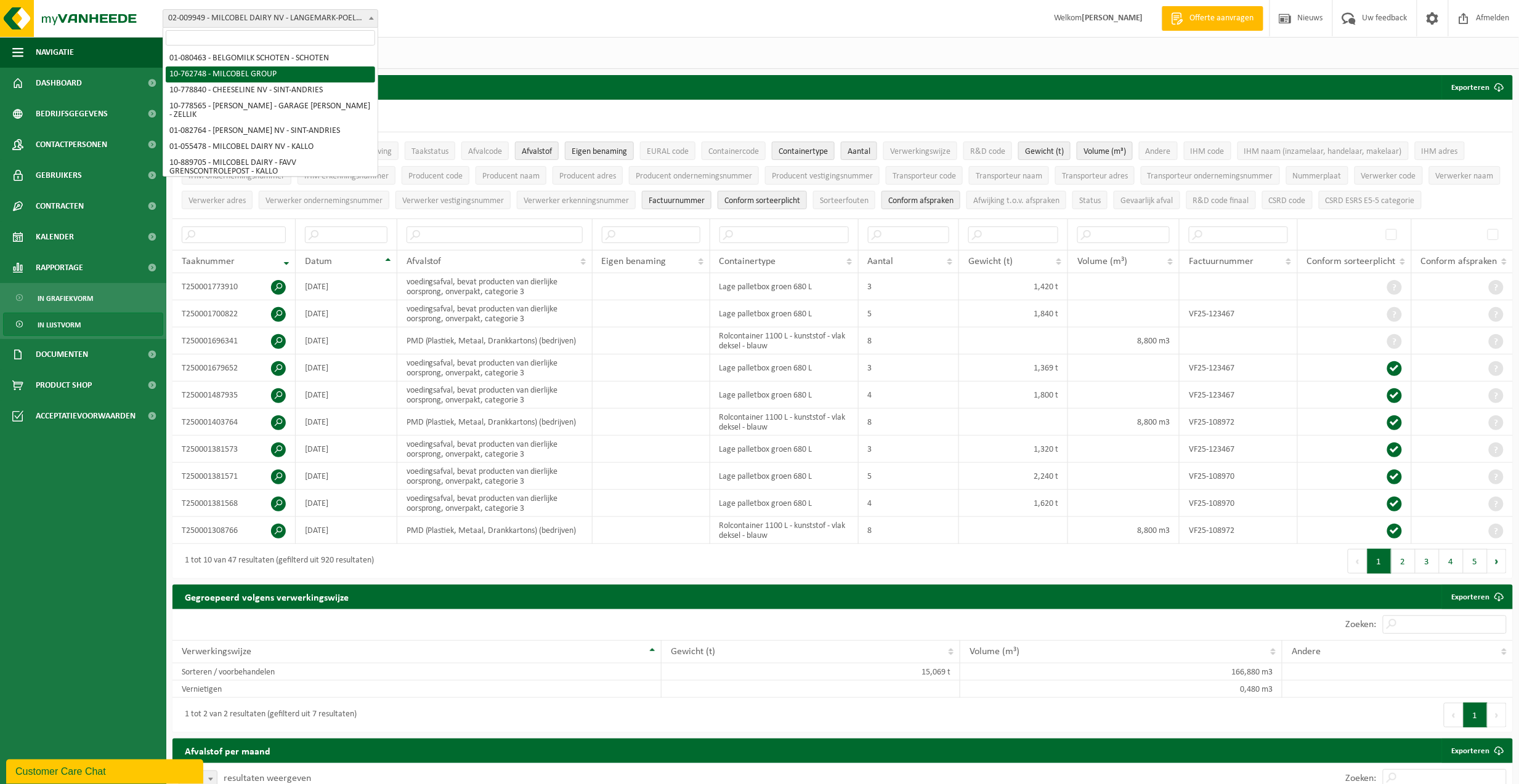
select select "11519"
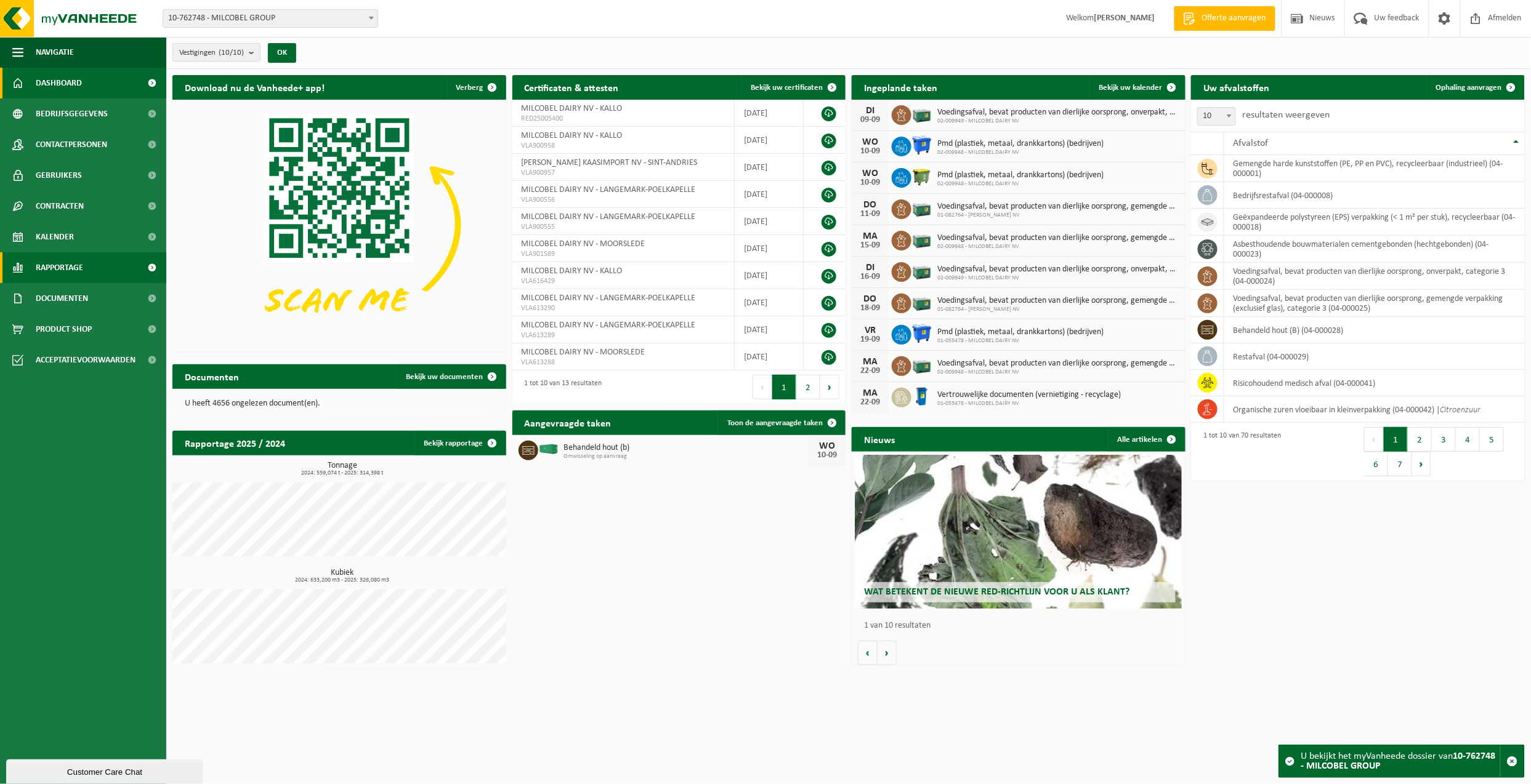
click at [60, 269] on span "Rapportage" at bounding box center [59, 268] width 47 height 31
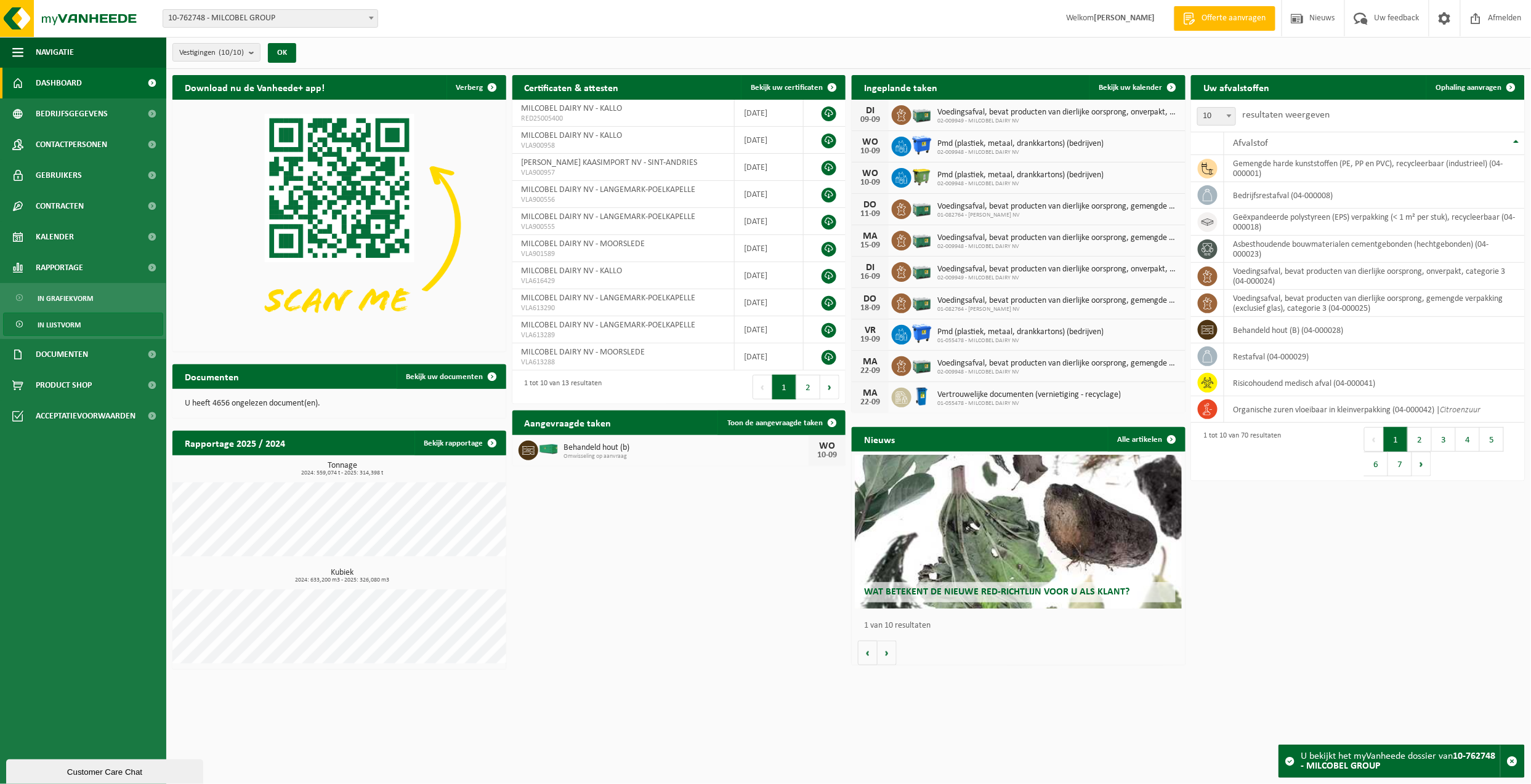
click at [56, 319] on span "In lijstvorm" at bounding box center [59, 324] width 43 height 23
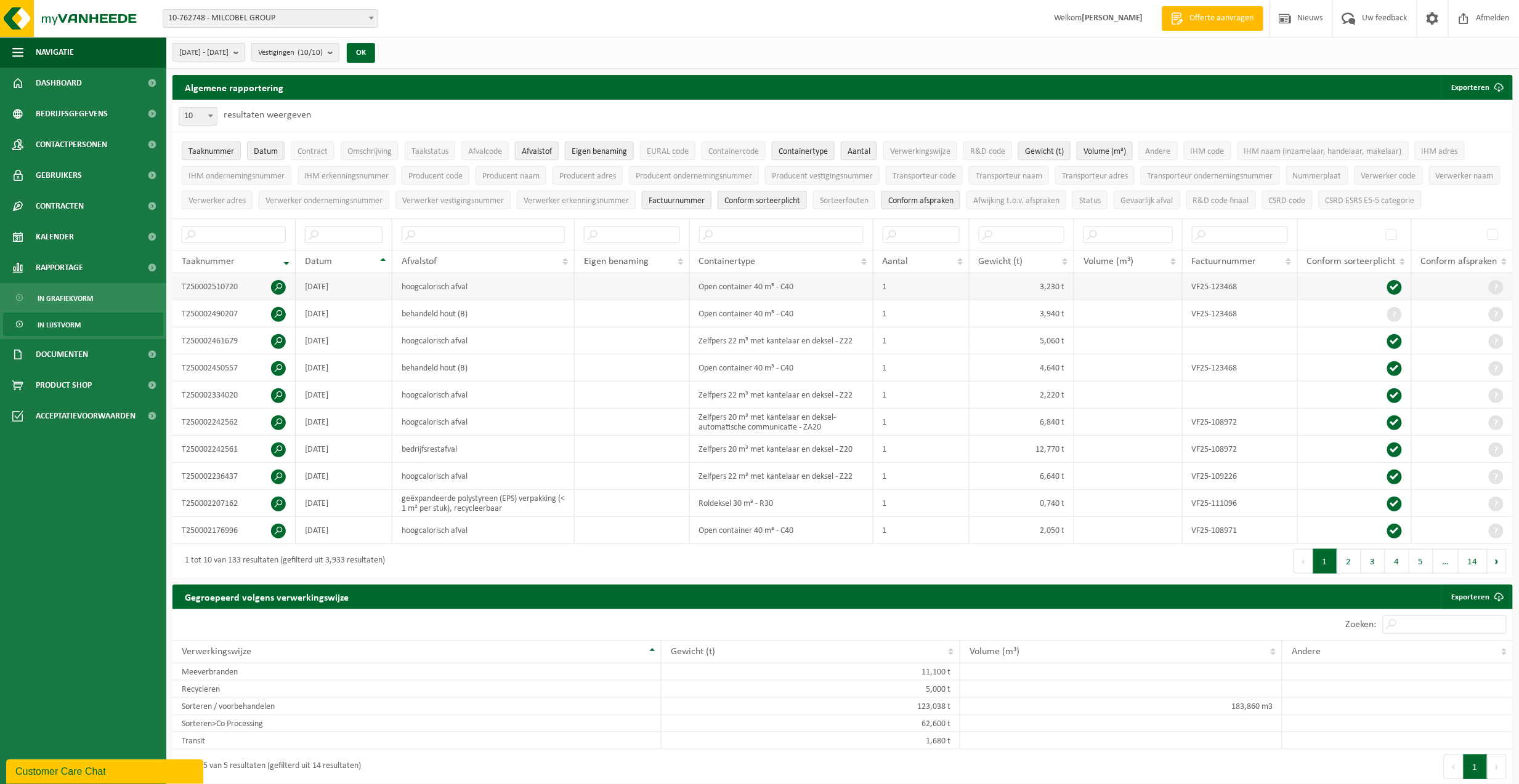
click at [611, 300] on td at bounding box center [632, 287] width 116 height 27
click at [623, 243] on input "text" at bounding box center [632, 235] width 96 height 16
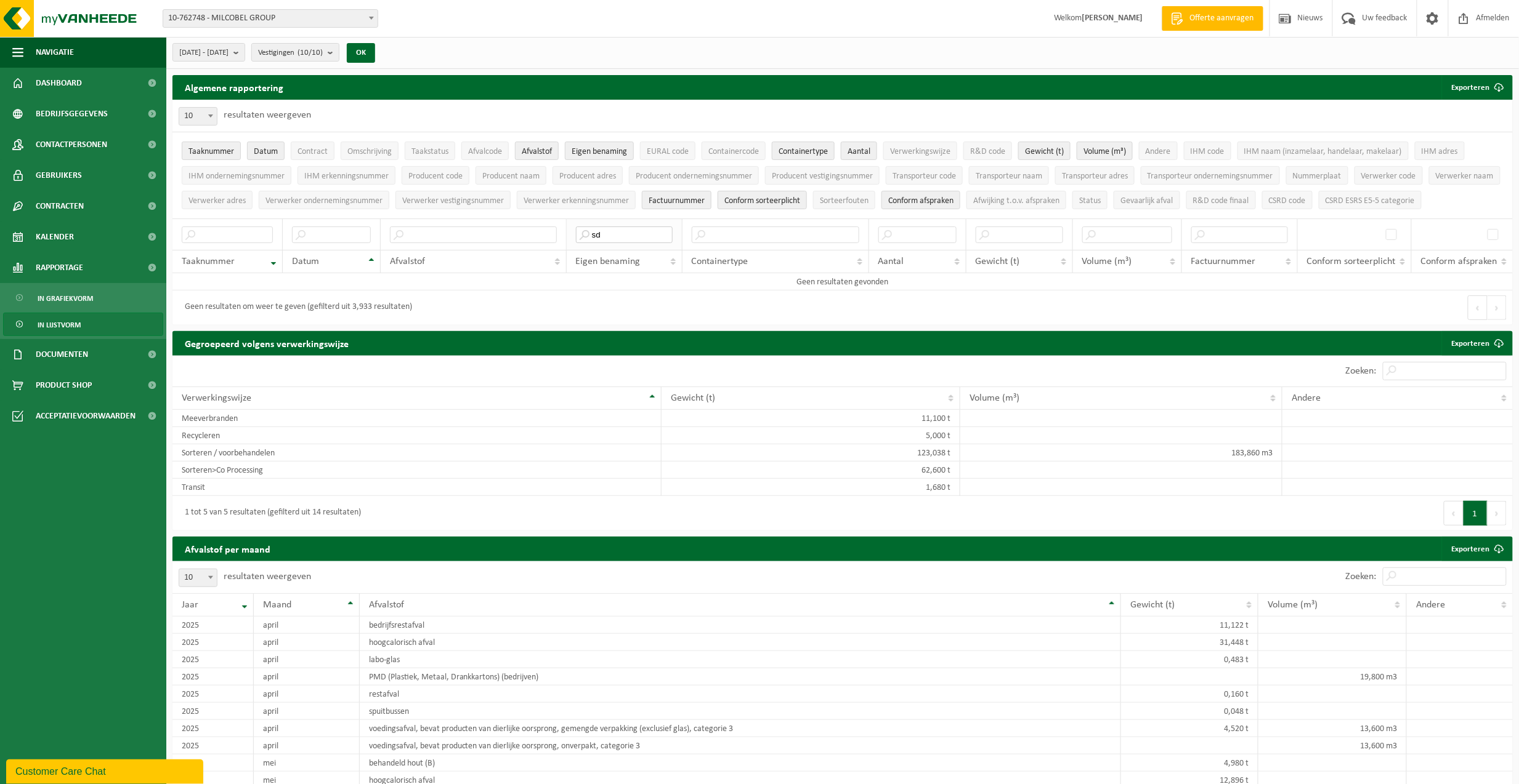
type input "s"
